Goal: Information Seeking & Learning: Learn about a topic

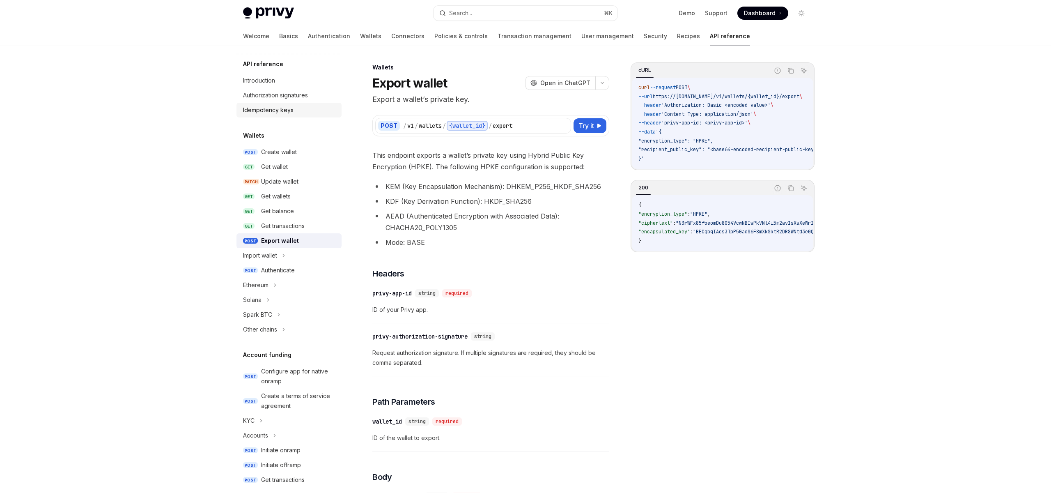
scroll to position [410, 0]
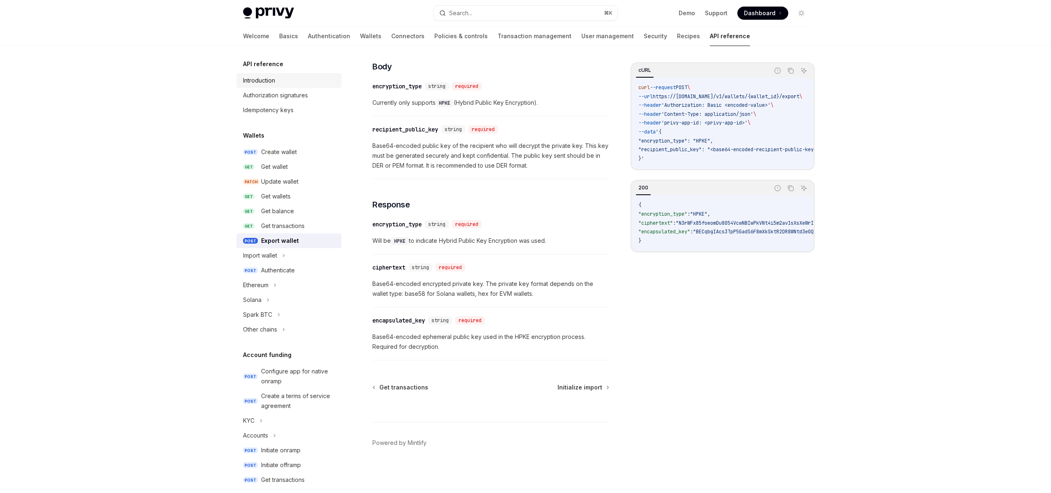
click at [271, 85] on div "Introduction" at bounding box center [259, 81] width 32 height 10
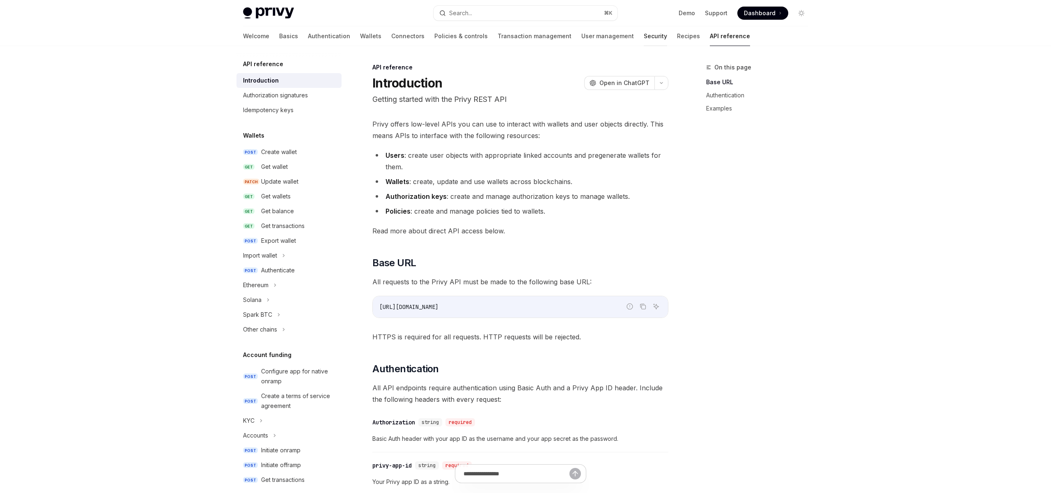
click at [644, 33] on link "Security" at bounding box center [655, 36] width 23 height 20
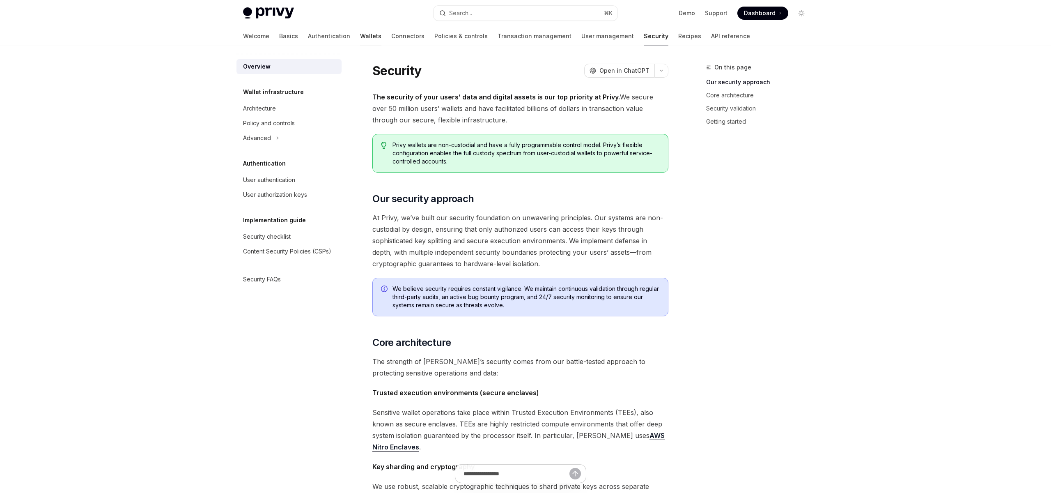
click at [360, 39] on link "Wallets" at bounding box center [370, 36] width 21 height 20
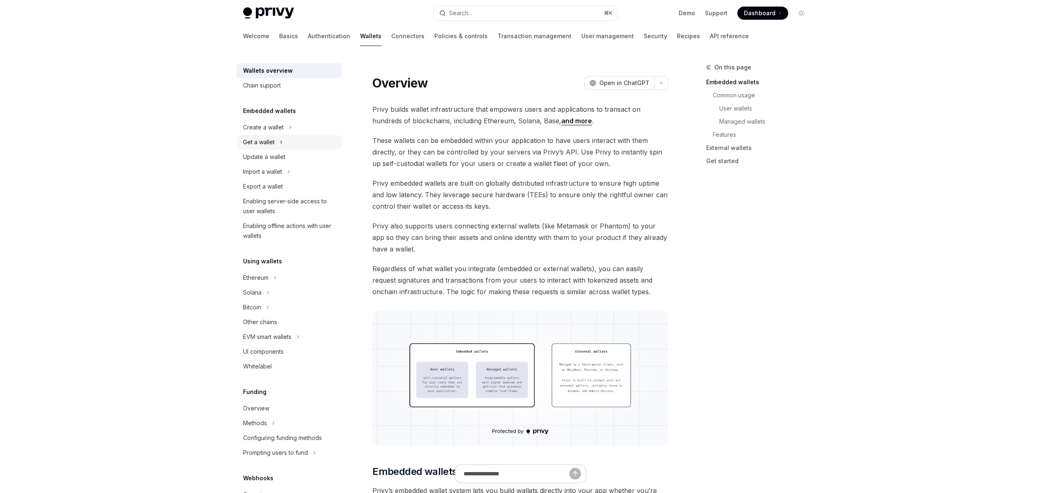
click at [277, 147] on div "Get a wallet" at bounding box center [289, 142] width 105 height 15
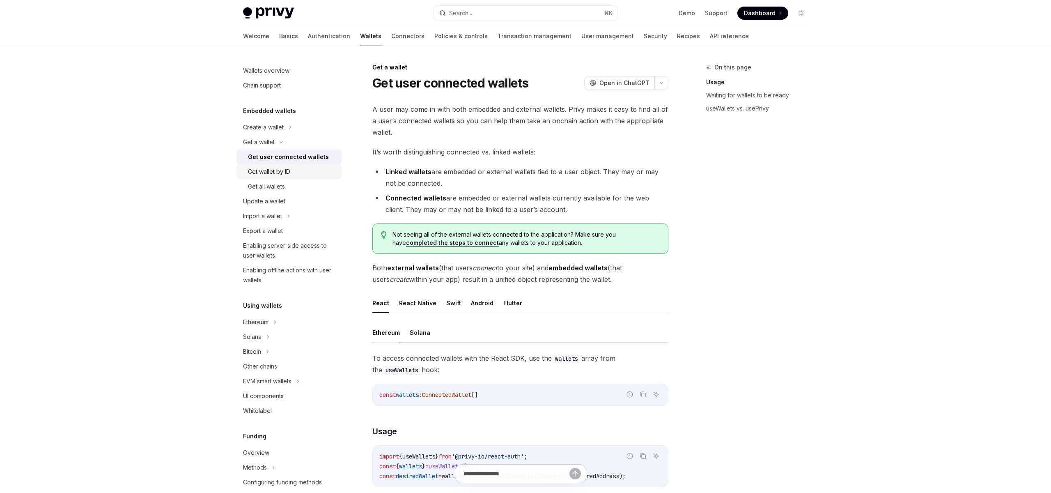
click at [279, 174] on div "Get wallet by ID" at bounding box center [269, 172] width 42 height 10
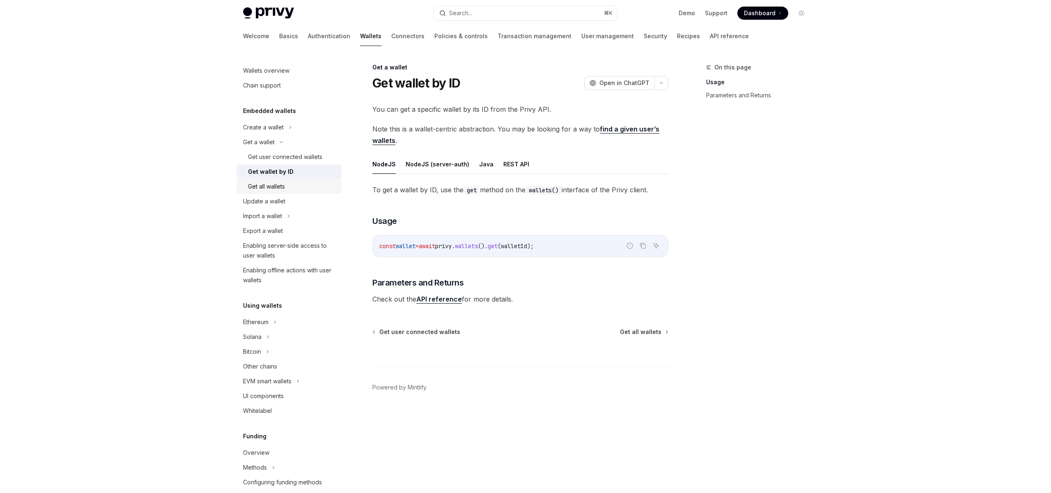
click at [282, 184] on div "Get all wallets" at bounding box center [266, 186] width 37 height 10
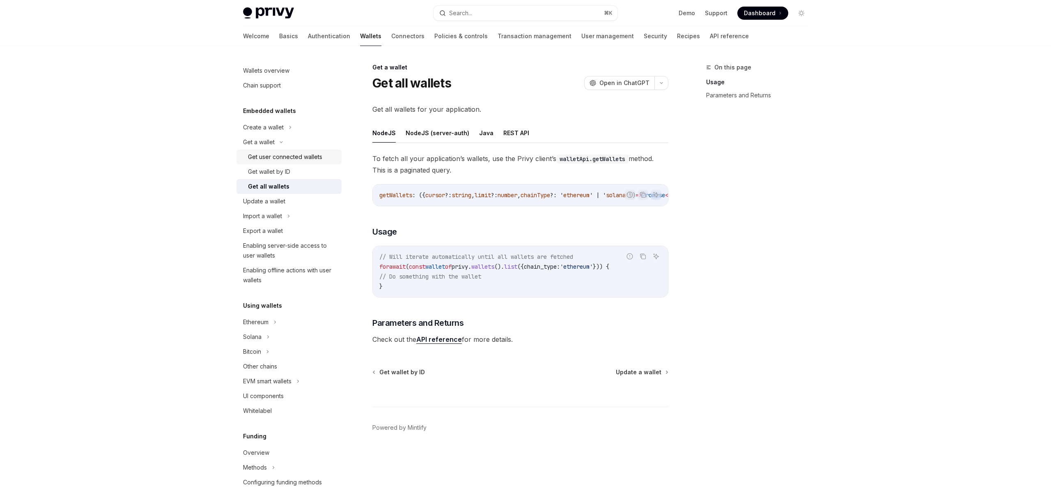
click at [276, 149] on link "Get user connected wallets" at bounding box center [289, 156] width 105 height 15
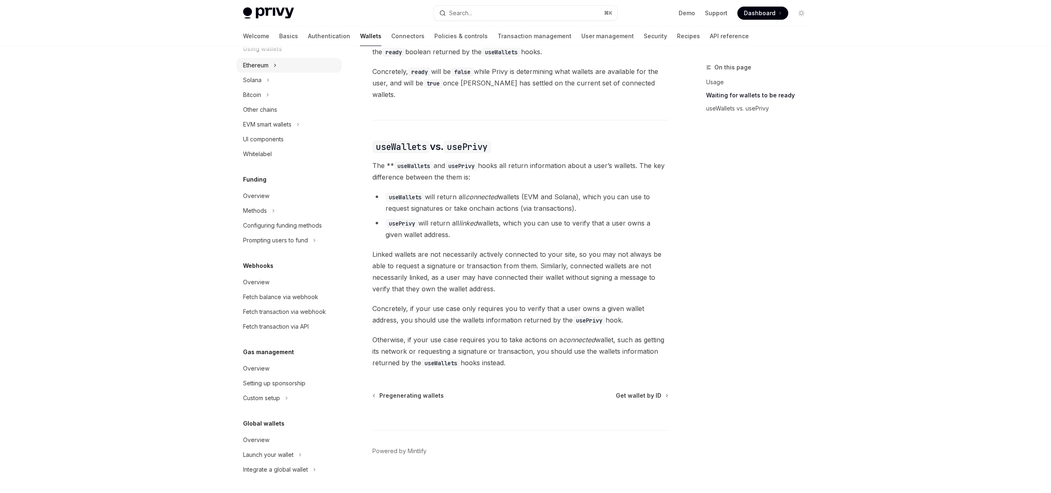
scroll to position [257, 0]
click at [264, 456] on div "Launch your wallet" at bounding box center [268, 454] width 51 height 10
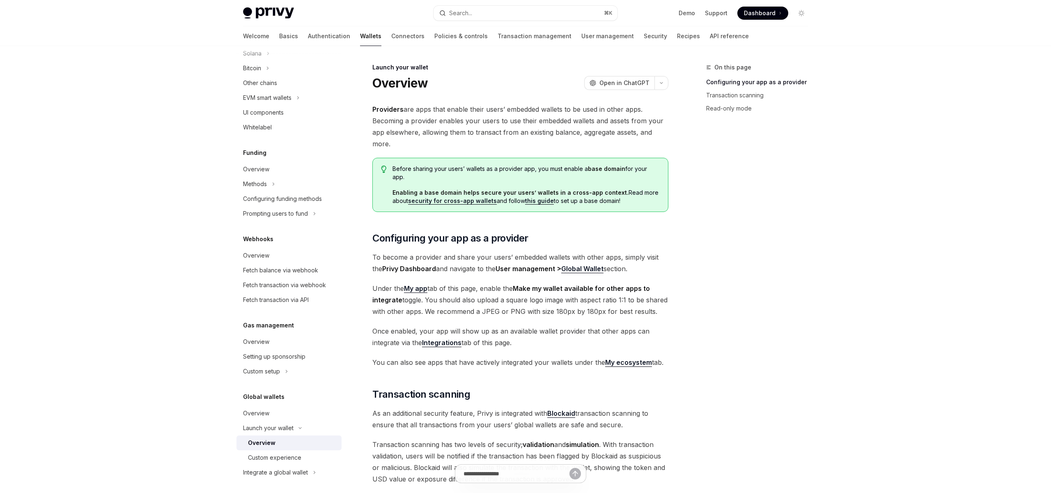
scroll to position [287, 0]
click at [273, 466] on div "Integrate a global wallet" at bounding box center [275, 469] width 65 height 10
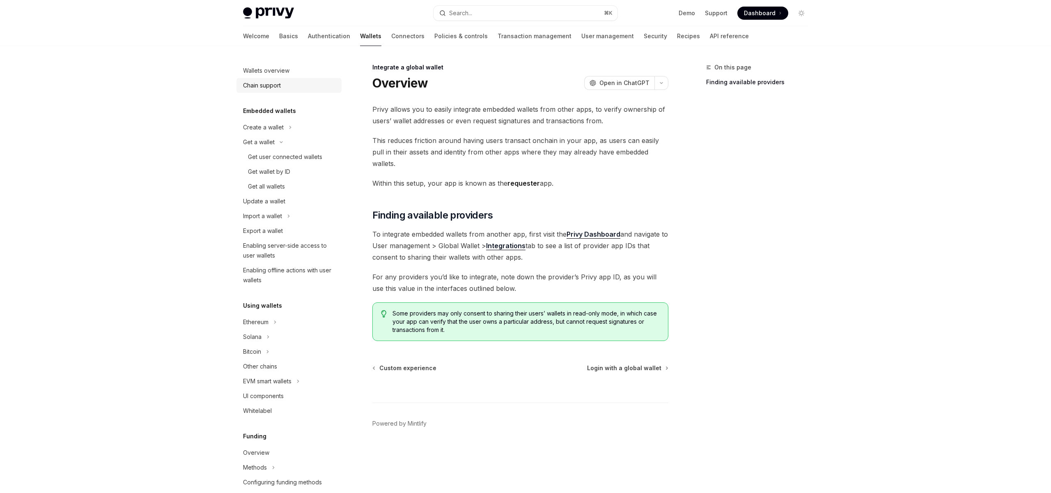
click at [278, 91] on link "Chain support" at bounding box center [289, 85] width 105 height 15
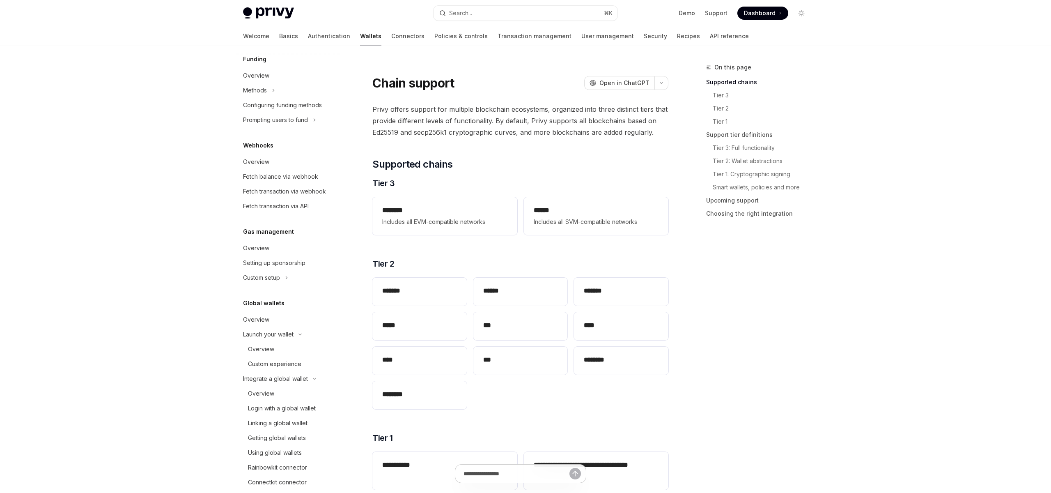
scroll to position [390, 0]
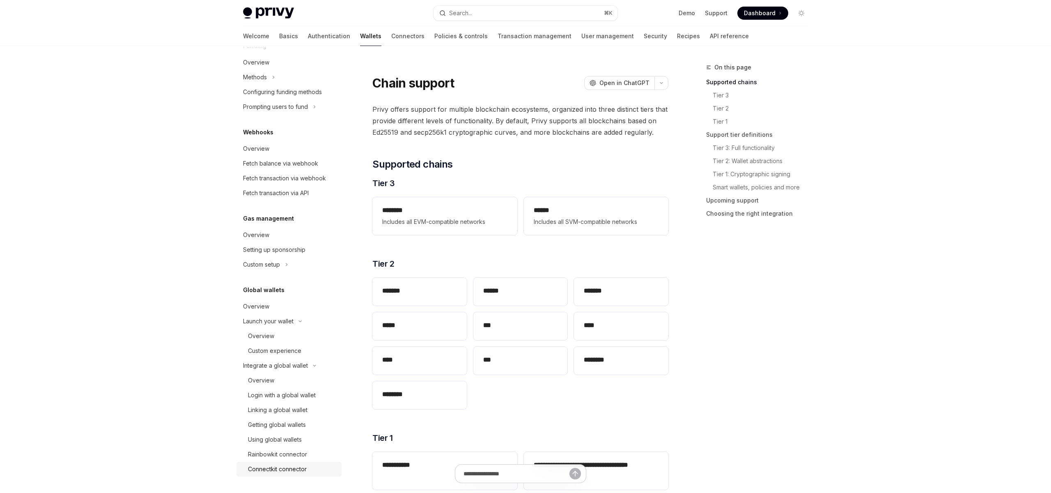
click at [304, 474] on link "Connectkit connector" at bounding box center [289, 469] width 105 height 15
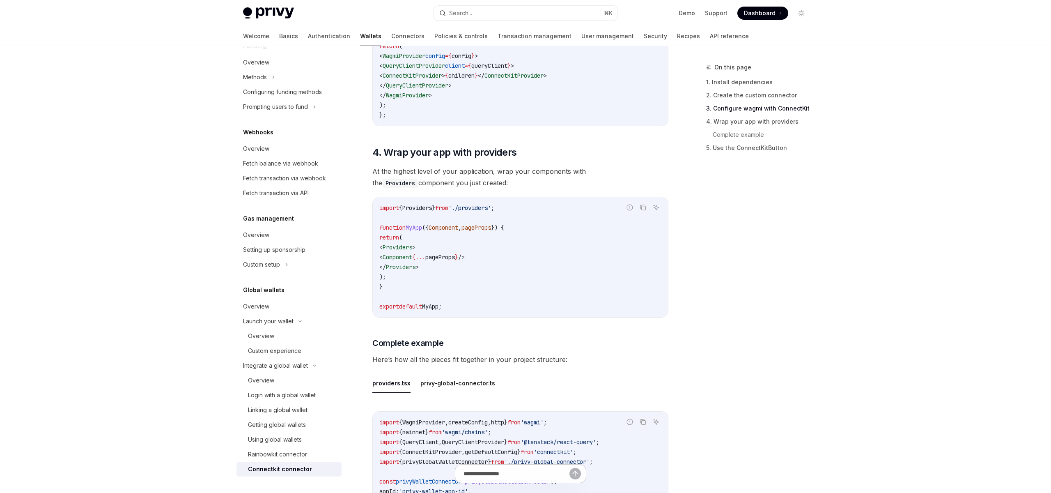
scroll to position [884, 0]
click at [644, 34] on link "Security" at bounding box center [655, 36] width 23 height 20
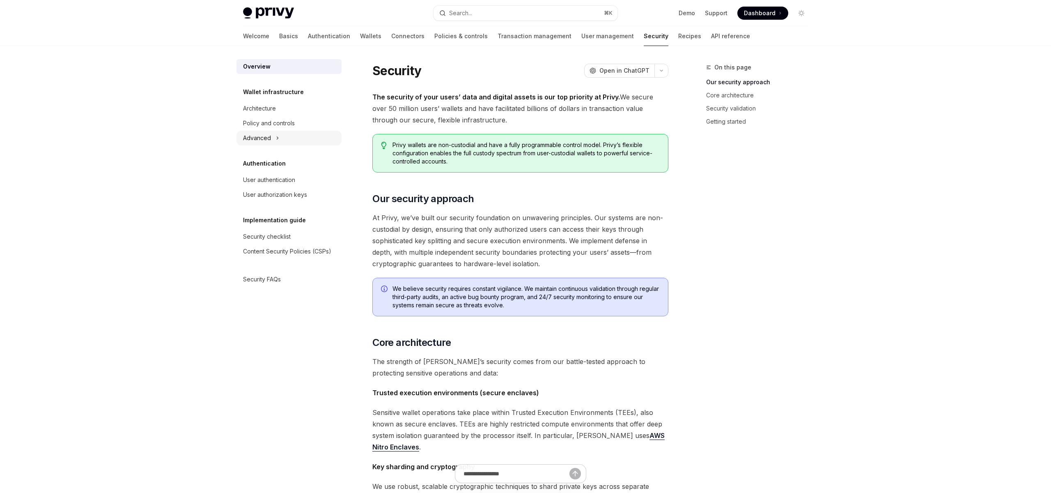
click at [281, 131] on div "Advanced" at bounding box center [289, 138] width 105 height 15
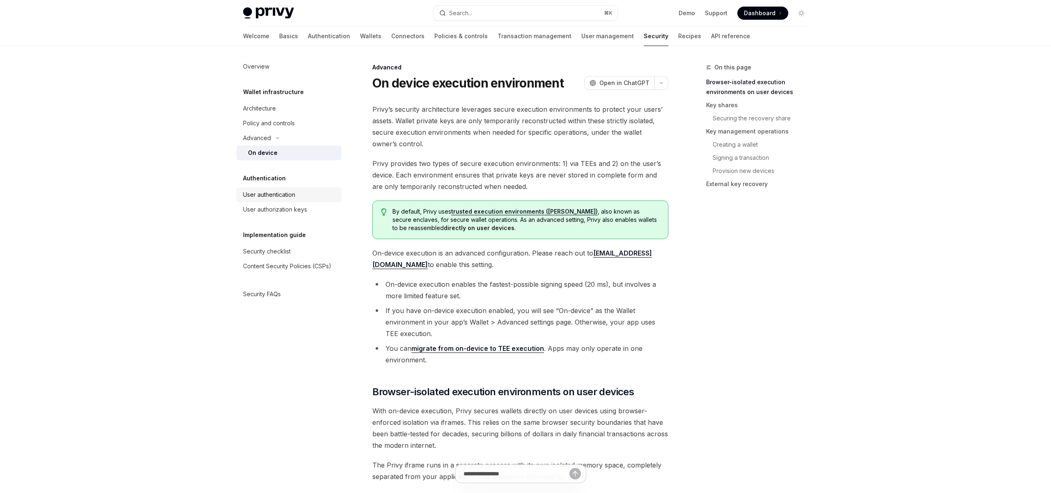
click at [277, 190] on div "User authentication" at bounding box center [269, 195] width 52 height 10
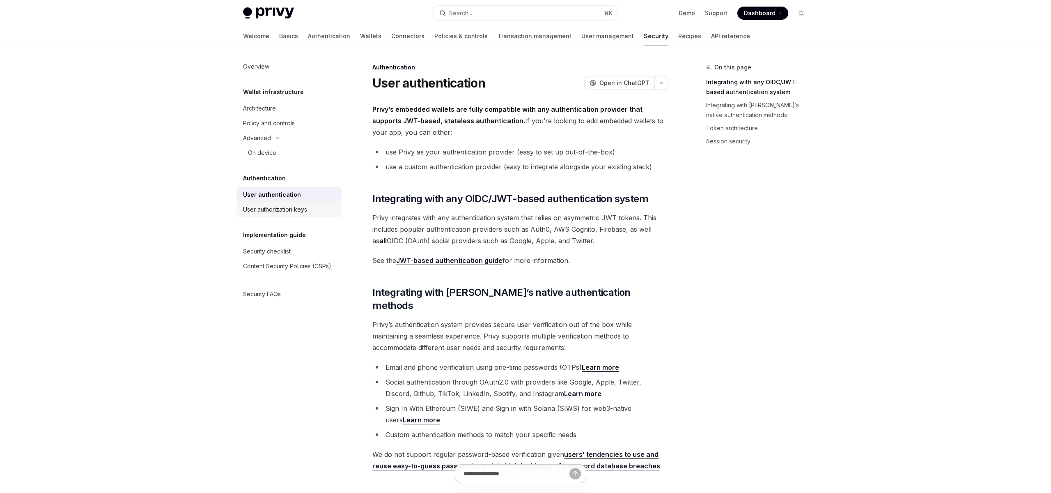
click at [289, 211] on div "User authorization keys" at bounding box center [275, 209] width 64 height 10
type textarea "*"
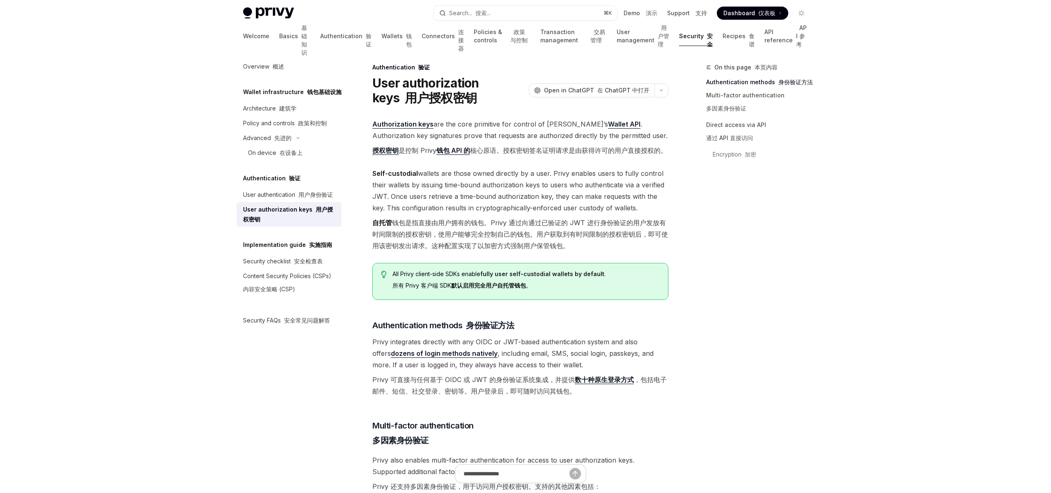
click at [455, 150] on link "钱包 API 的" at bounding box center [453, 150] width 34 height 9
click at [758, 12] on font "仪表板" at bounding box center [766, 12] width 17 height 7
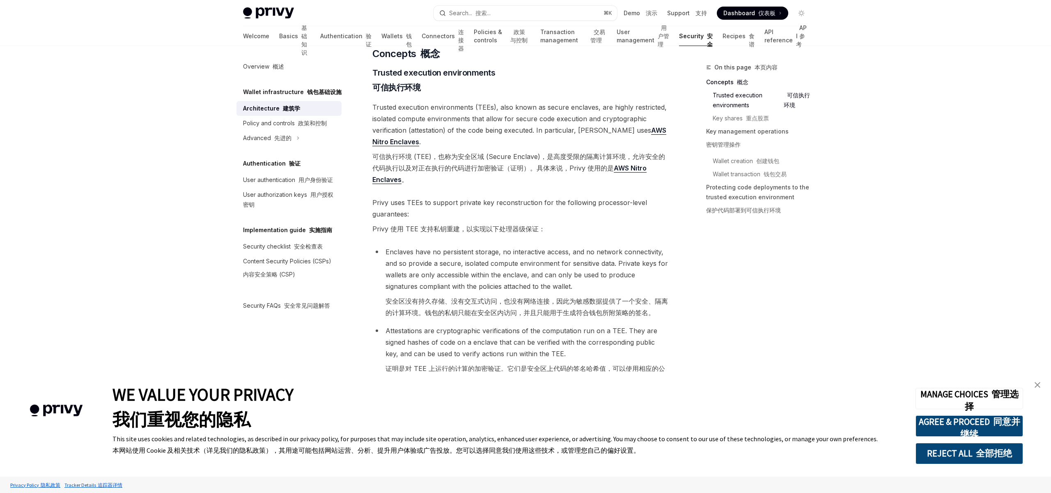
scroll to position [226, 0]
click at [749, 120] on font "重点股票" at bounding box center [757, 118] width 23 height 7
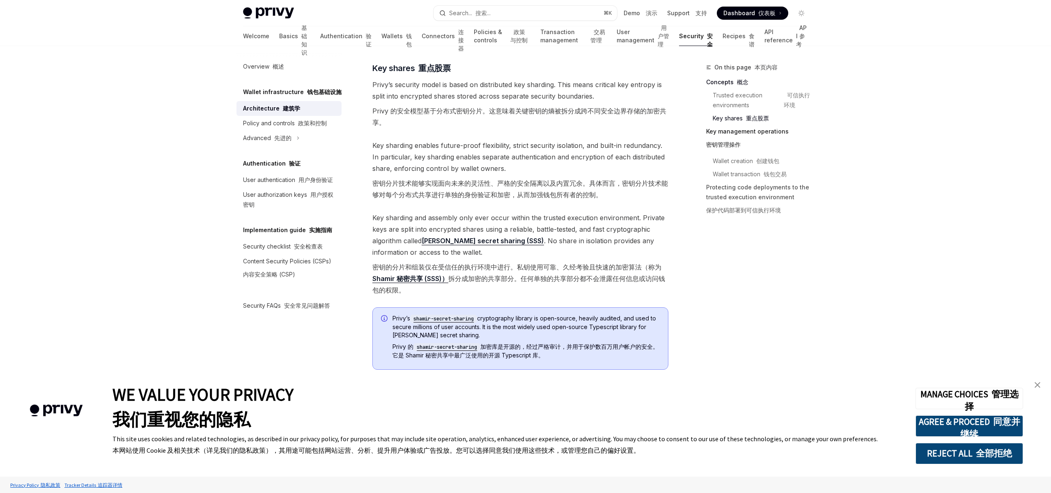
click at [747, 129] on link "Key management operations 密钥管理操作" at bounding box center [760, 140] width 108 height 30
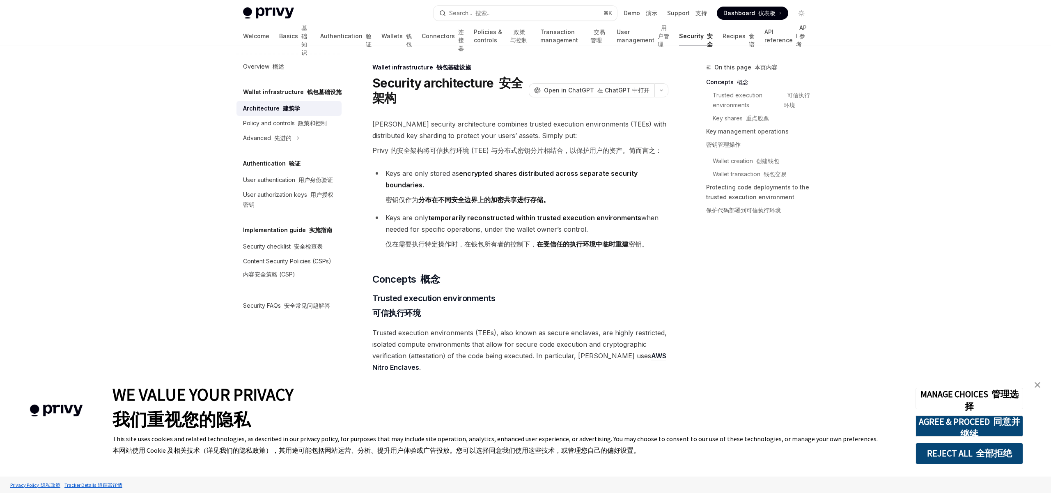
click at [259, 92] on h5 "Wallet infrastructure 钱包基础设施" at bounding box center [292, 92] width 99 height 10
click at [276, 68] on font "概述" at bounding box center [278, 66] width 11 height 7
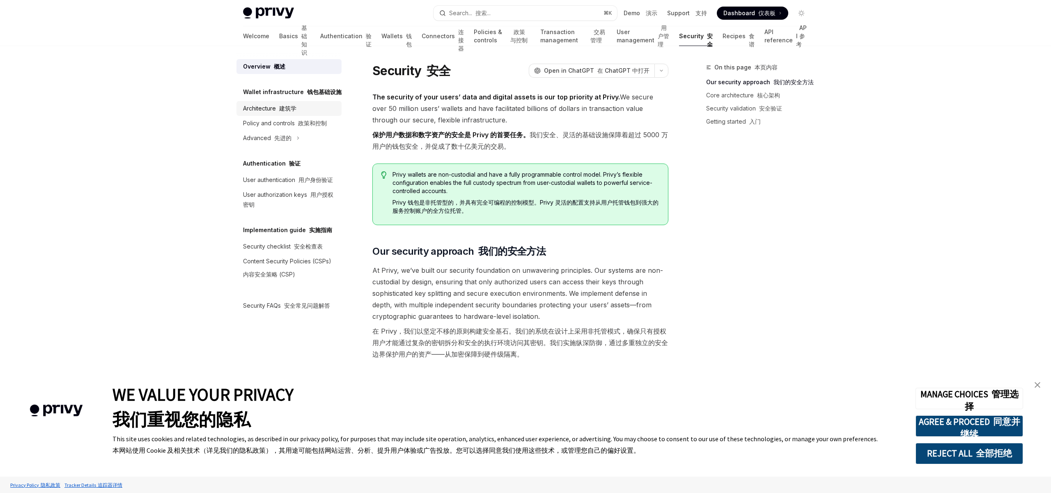
click at [303, 110] on div "Architecture 建筑学" at bounding box center [290, 108] width 94 height 10
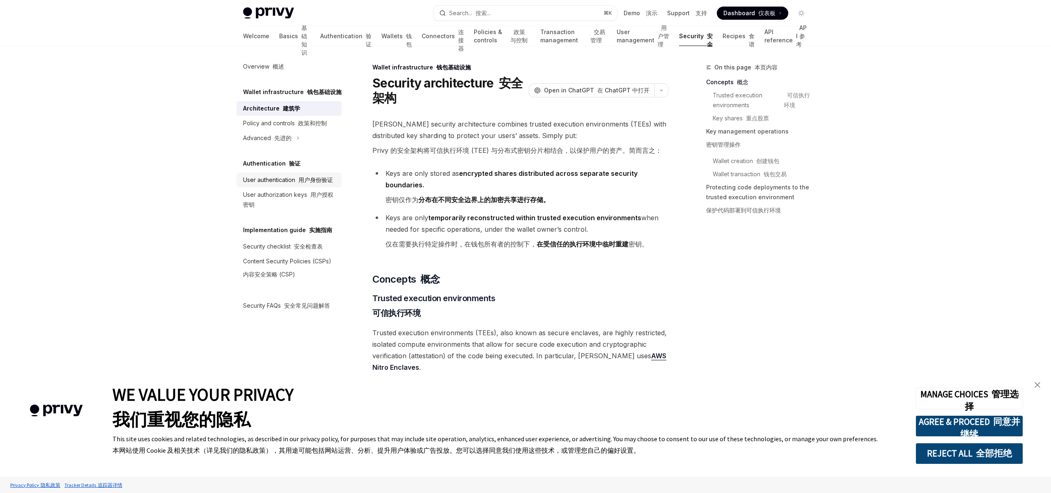
click at [301, 179] on font "用户身份验证" at bounding box center [316, 179] width 34 height 7
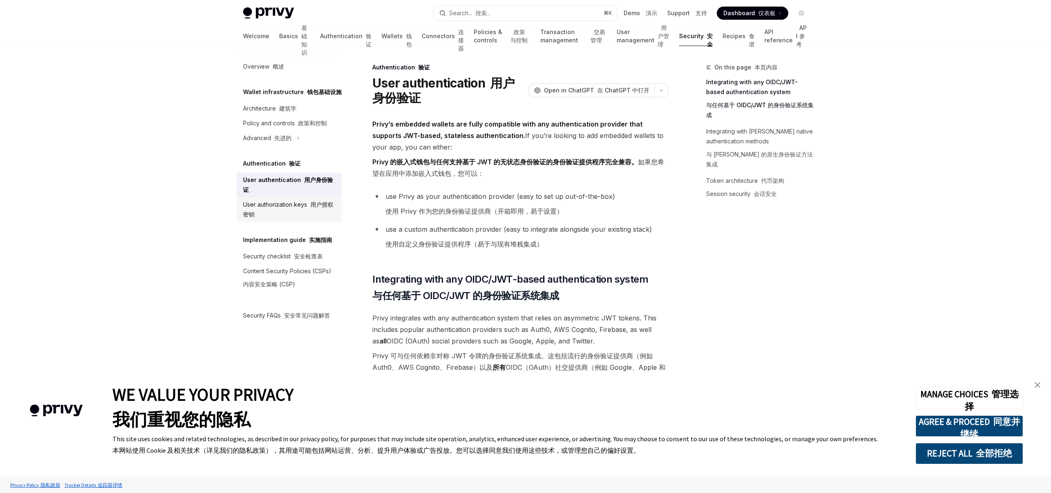
click at [301, 200] on div "User authorization keys 用户授权密钥" at bounding box center [290, 210] width 94 height 20
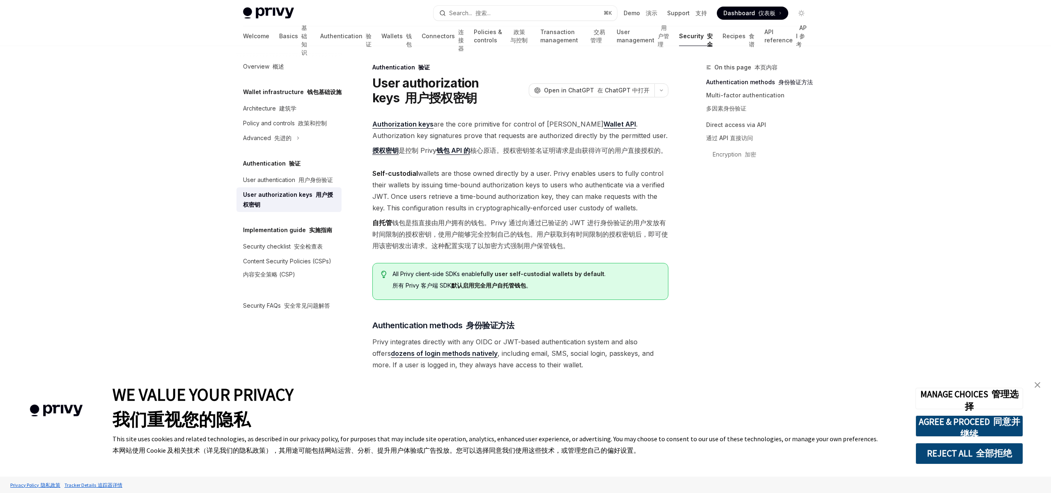
click at [301, 192] on div "User authorization keys 用户授权密钥" at bounding box center [290, 200] width 94 height 20
click at [314, 175] on div "User authentication 用户身份验证" at bounding box center [288, 180] width 90 height 10
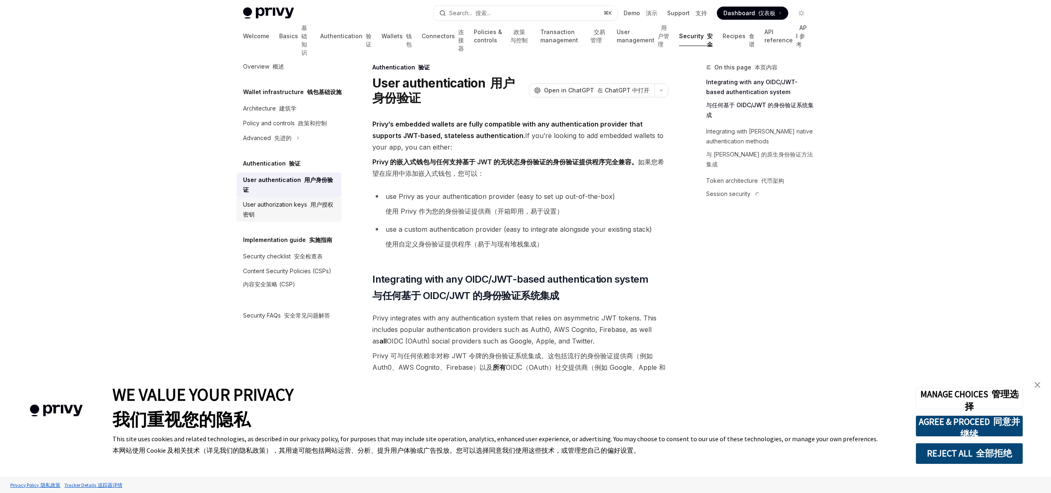
click at [316, 201] on font "用户授权密钥" at bounding box center [288, 209] width 90 height 17
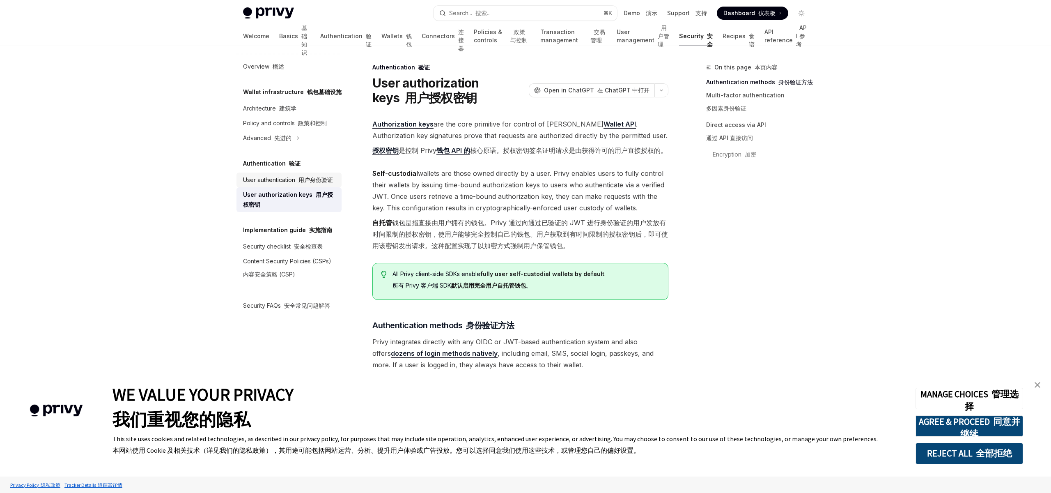
click at [301, 181] on font "用户身份验证" at bounding box center [316, 179] width 34 height 7
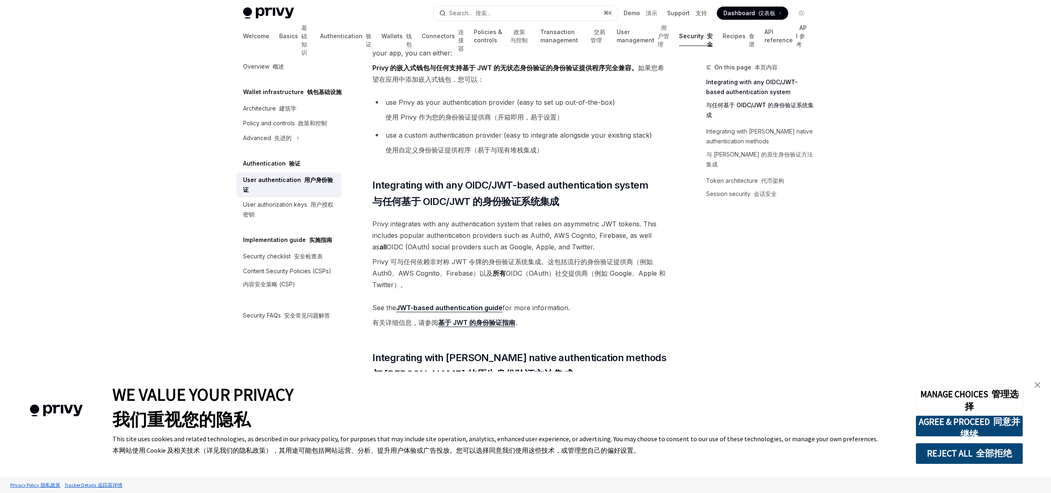
scroll to position [107, 0]
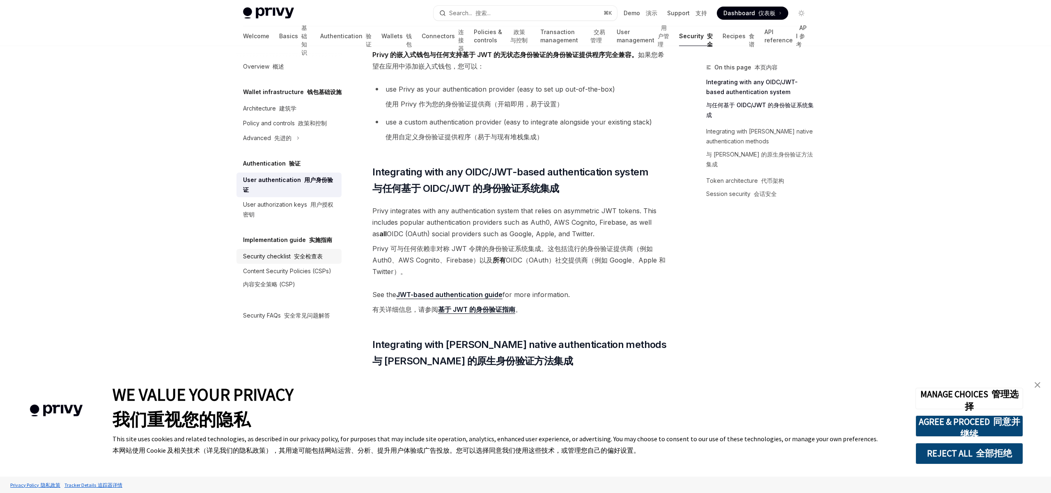
click at [301, 253] on font "安全检查表" at bounding box center [308, 256] width 29 height 7
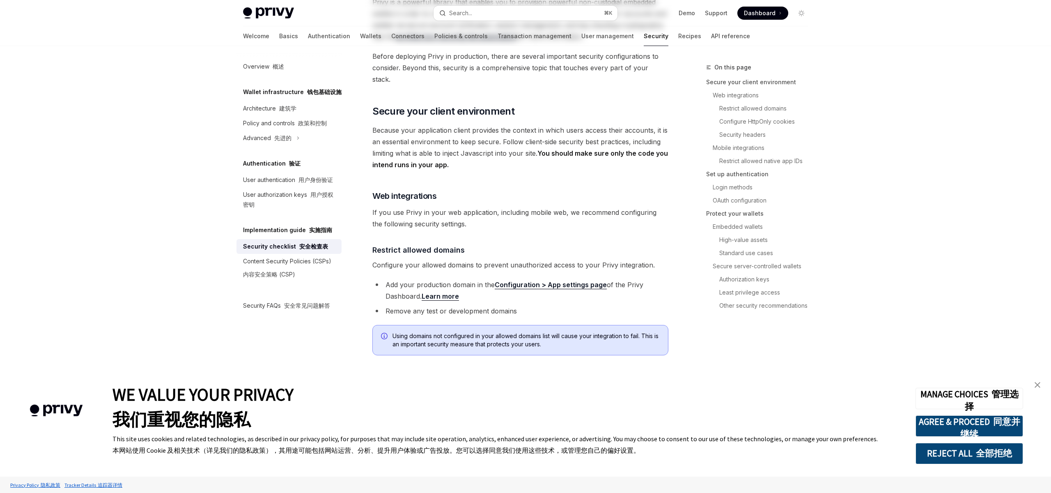
type textarea "*"
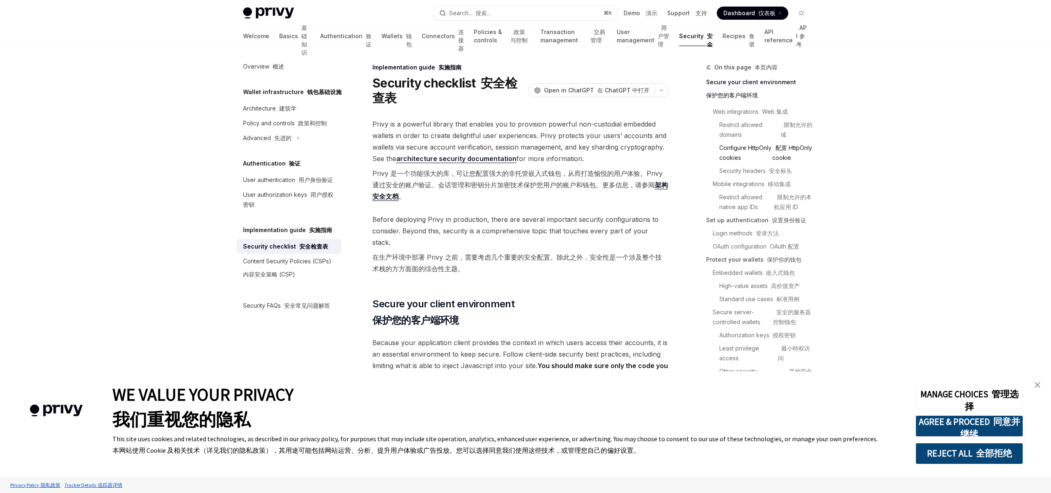
click at [740, 143] on link "Configure HttpOnly cookies 配置 HttpOnly cookie" at bounding box center [766, 152] width 95 height 23
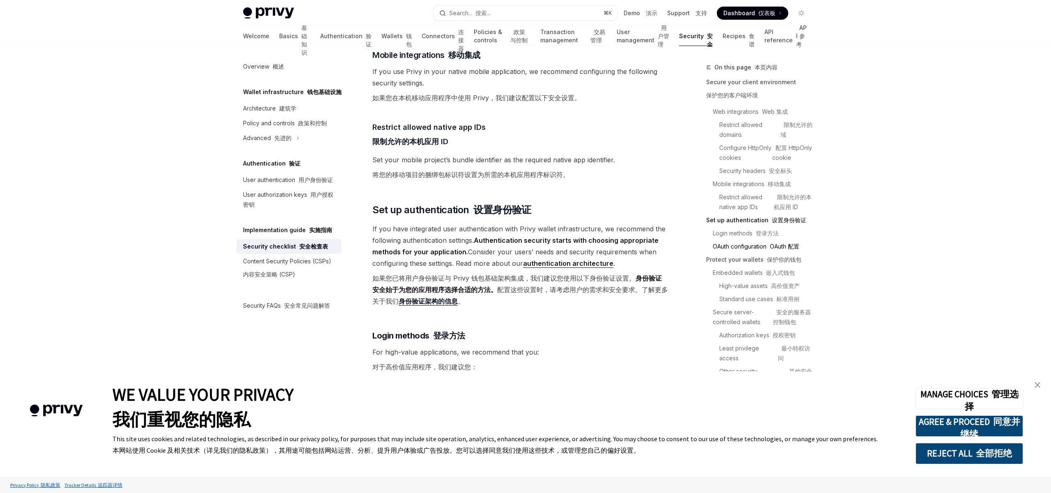
scroll to position [926, 0]
